Goal: Find specific page/section: Find specific page/section

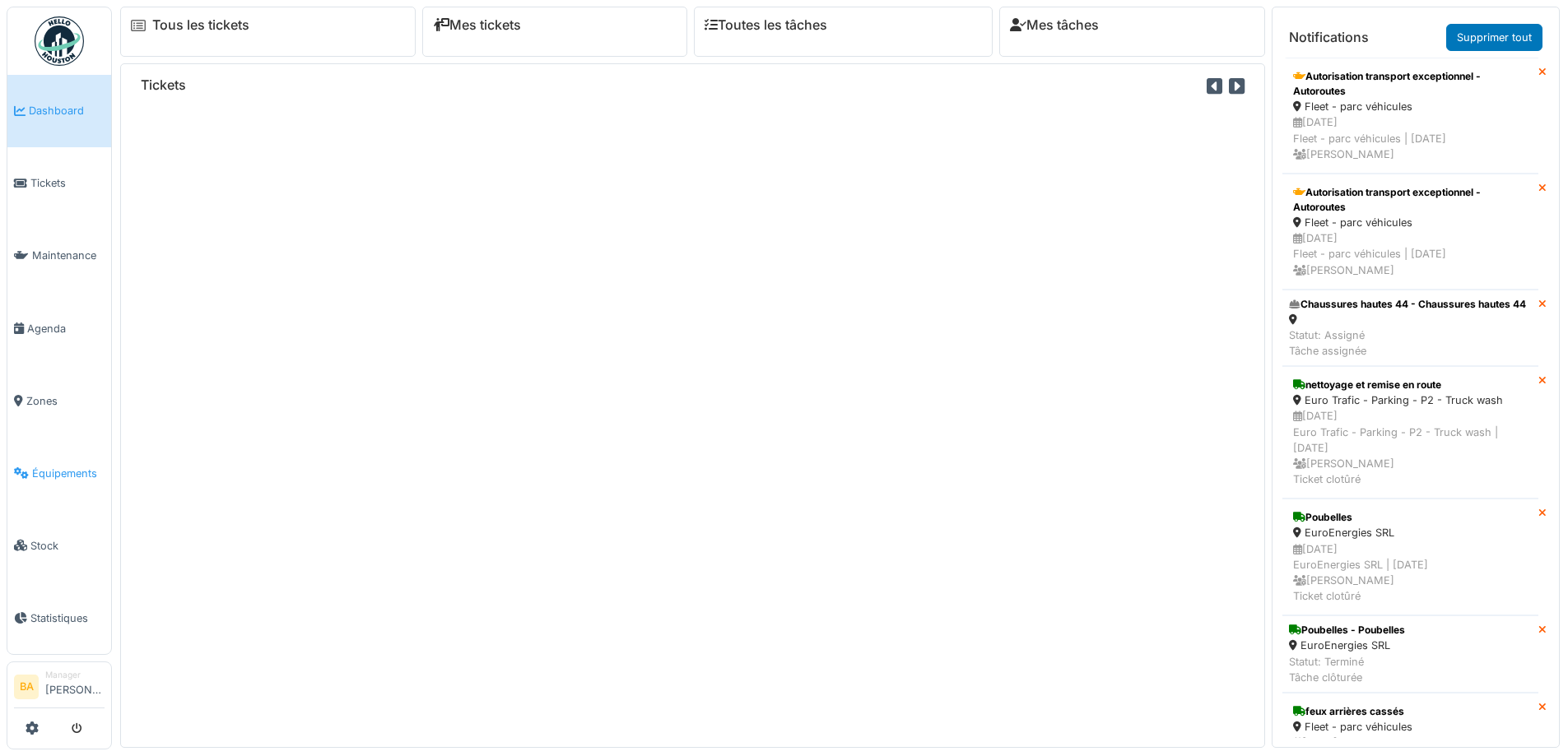
click at [47, 465] on span "Équipements" at bounding box center [68, 473] width 72 height 15
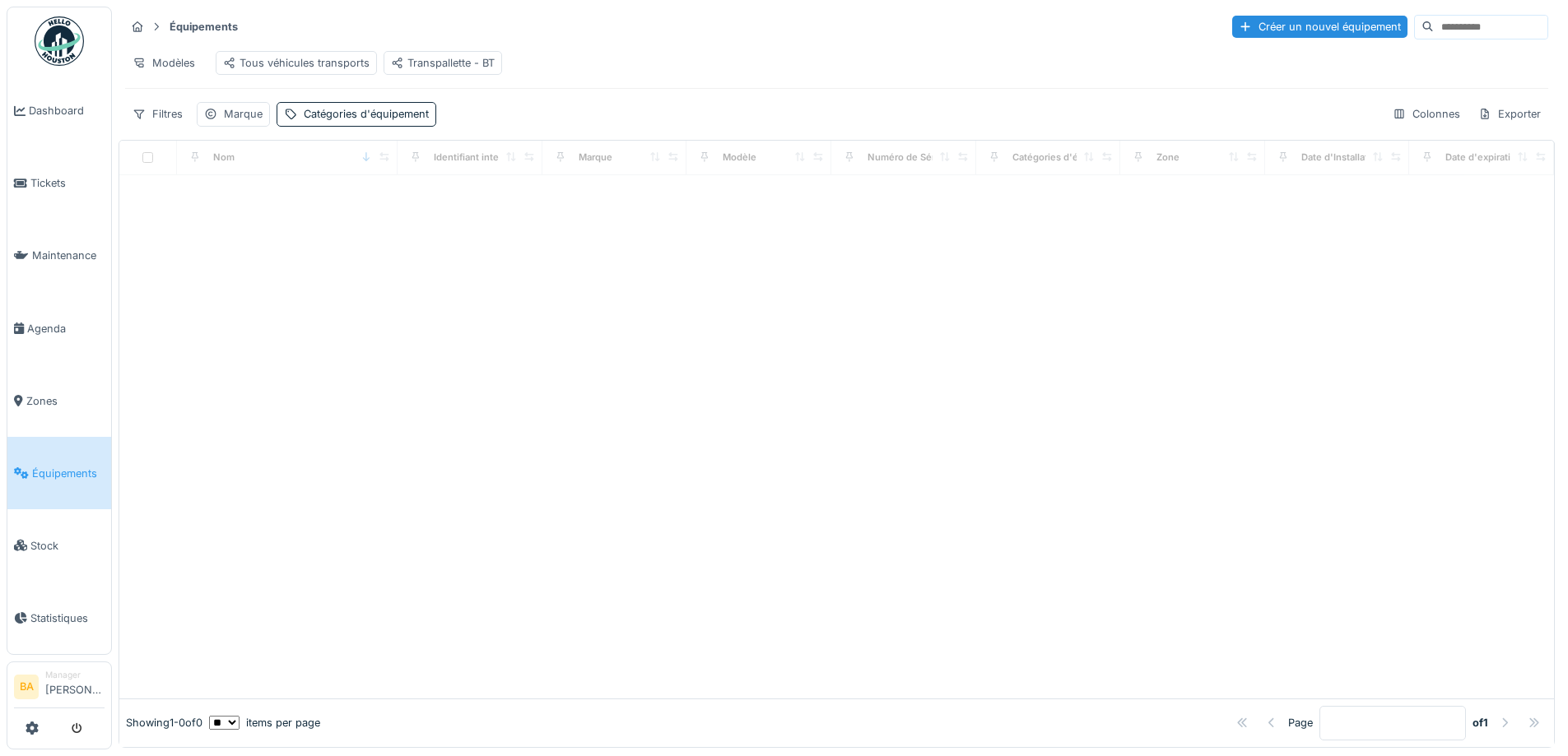
click at [1433, 17] on input at bounding box center [1490, 26] width 113 height 23
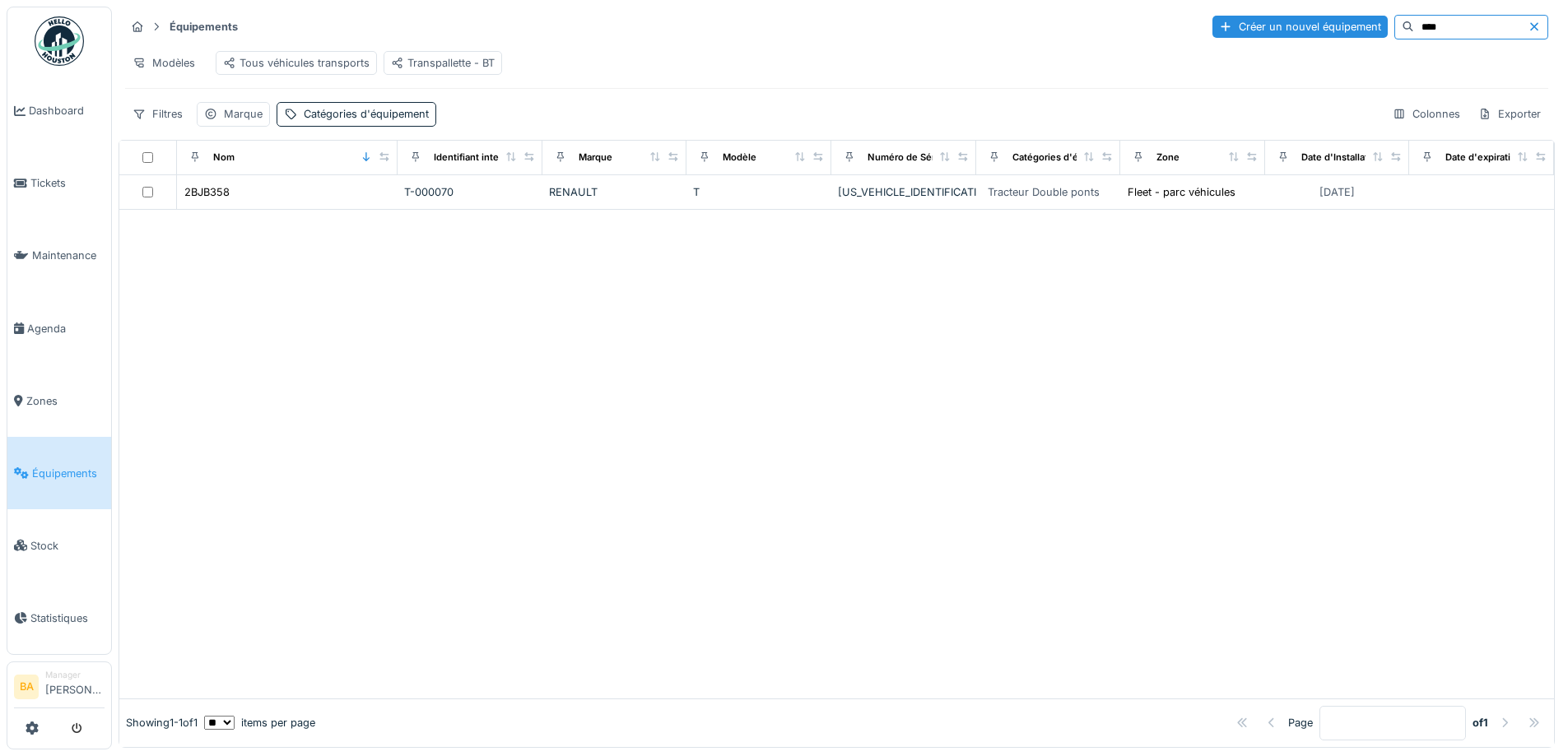
type input "****"
